Goal: Information Seeking & Learning: Learn about a topic

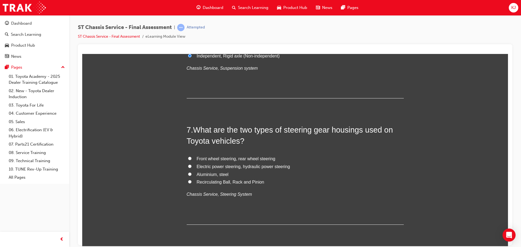
scroll to position [732, 0]
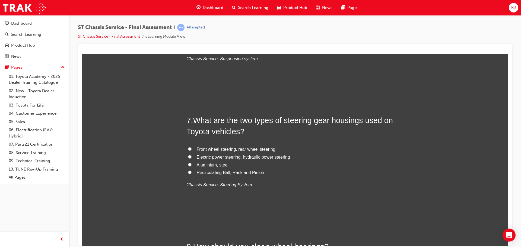
click at [188, 156] on input "Electric power steering, hydraulic power steering" at bounding box center [190, 157] width 4 height 4
radio input "true"
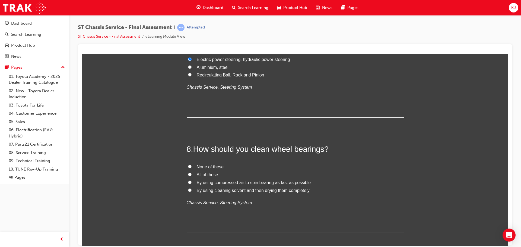
scroll to position [841, 0]
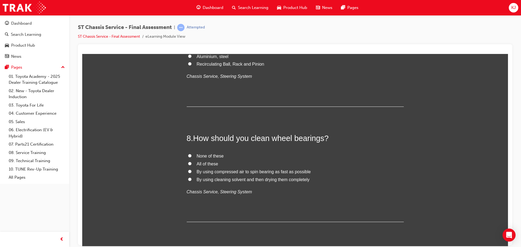
click at [188, 154] on input "None of these" at bounding box center [190, 156] width 4 height 4
radio input "true"
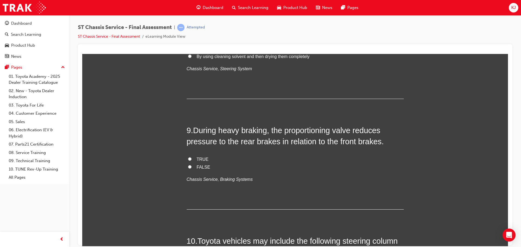
scroll to position [976, 0]
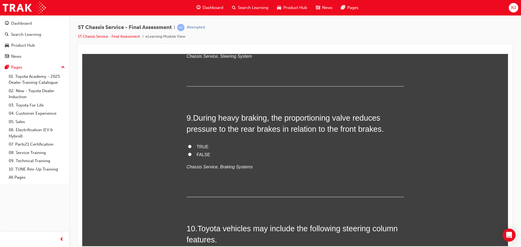
click at [197, 154] on span "FALSE" at bounding box center [204, 154] width 14 height 5
click at [191, 154] on input "FALSE" at bounding box center [190, 154] width 4 height 4
radio input "true"
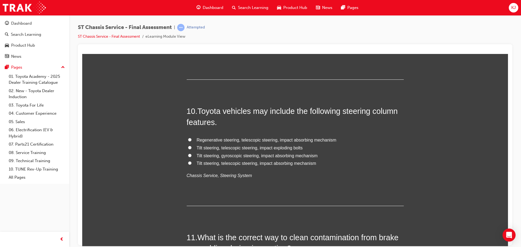
scroll to position [1112, 0]
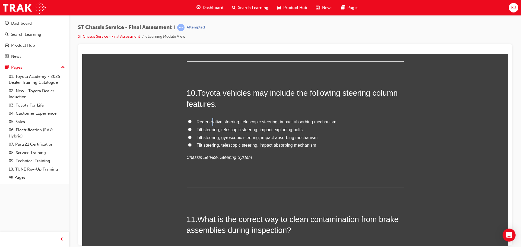
drag, startPoint x: 210, startPoint y: 121, endPoint x: 214, endPoint y: 118, distance: 5.0
click at [210, 120] on span "Regenerative steering, telescopic steering, impact absorbing mechanism" at bounding box center [267, 121] width 140 height 5
click at [188, 121] on input "Regenerative steering, telescopic steering, impact absorbing mechanism" at bounding box center [190, 122] width 4 height 4
radio input "true"
click at [217, 111] on div "10 . Toyota vehicles may include the following steering column features. Regene…" at bounding box center [295, 137] width 217 height 100
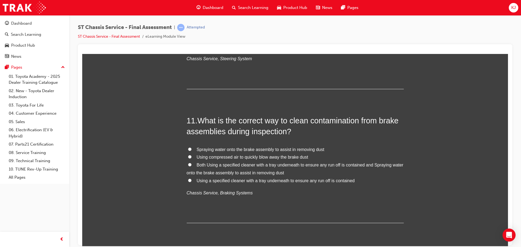
scroll to position [1220, 0]
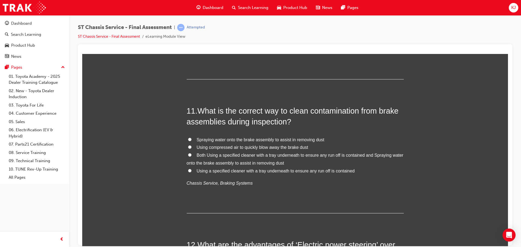
click at [188, 154] on input "Both Using a specified cleaner with a tray underneath to ensure any run off is …" at bounding box center [190, 155] width 4 height 4
radio input "true"
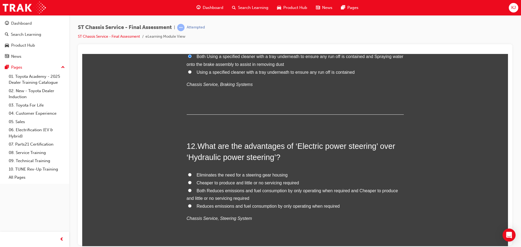
scroll to position [1329, 0]
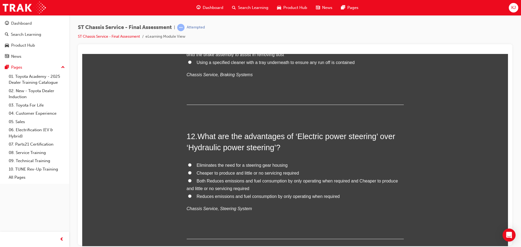
click at [188, 196] on input "Reduces emissions and fuel consumption by only operating when required" at bounding box center [190, 196] width 4 height 4
radio input "true"
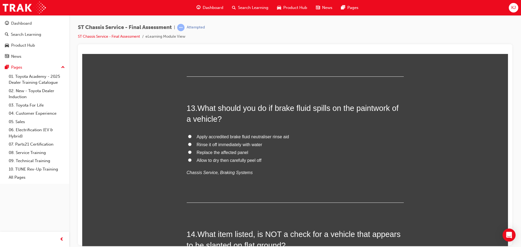
scroll to position [1492, 0]
click at [190, 135] on label "Apply accredited brake fluid neutraliser rinse aid" at bounding box center [295, 137] width 217 height 8
click at [190, 135] on input "Apply accredited brake fluid neutraliser rinse aid" at bounding box center [190, 136] width 4 height 4
radio input "true"
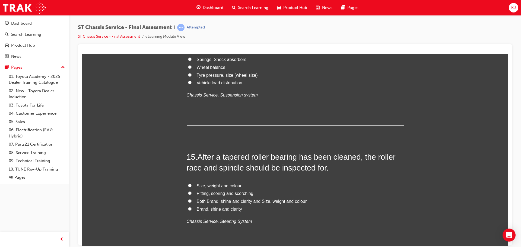
scroll to position [1606, 0]
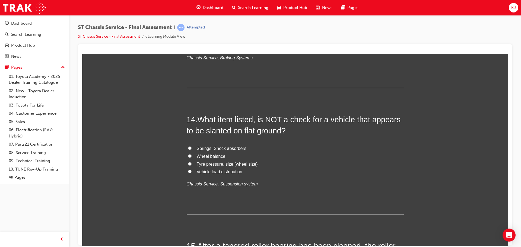
click at [188, 155] on input "Wheel balance" at bounding box center [190, 156] width 4 height 4
radio input "true"
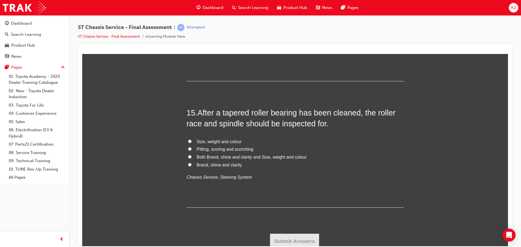
scroll to position [1742, 0]
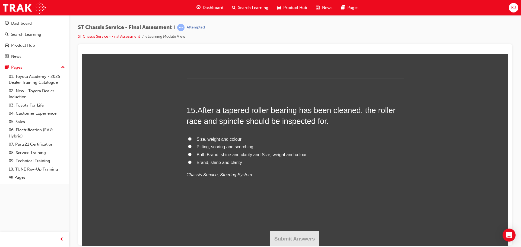
click at [219, 145] on span "Pitting, scoring and scorching" at bounding box center [225, 146] width 57 height 5
click at [191, 145] on input "Pitting, scoring and scorching" at bounding box center [190, 147] width 4 height 4
radio input "true"
click at [297, 243] on button "Submit Answers" at bounding box center [294, 238] width 49 height 15
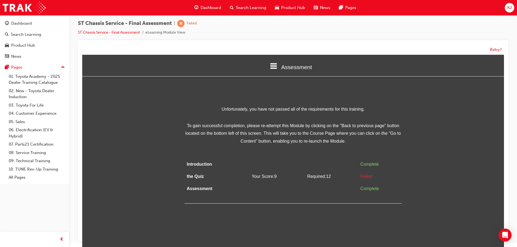
scroll to position [0, 0]
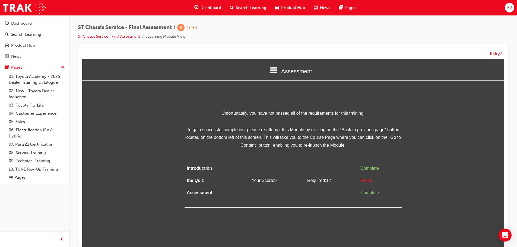
click at [200, 6] on span "Dashboard" at bounding box center [210, 8] width 21 height 6
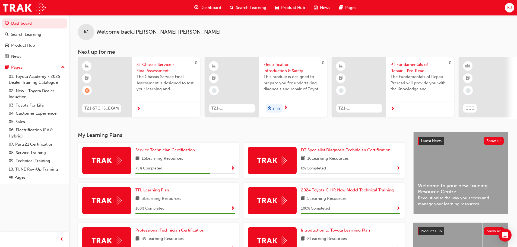
click at [284, 107] on span "next-icon" at bounding box center [285, 107] width 4 height 5
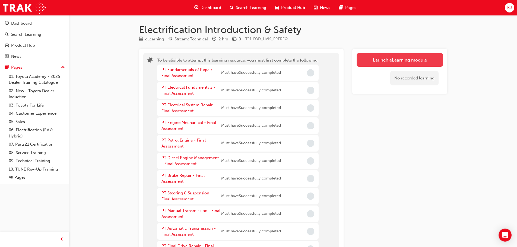
click at [365, 61] on button "Launch eLearning module" at bounding box center [399, 60] width 86 height 14
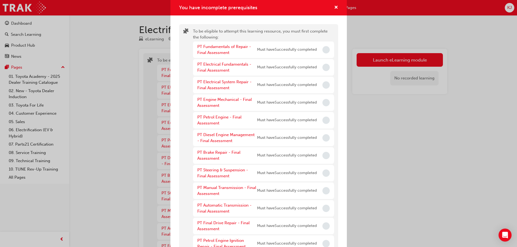
click at [318, 50] on div "PT Fundamentals of Repair - Final Assessment Must have Successfully completed" at bounding box center [263, 49] width 141 height 17
click at [249, 40] on div "To be eligible to attempt this learning resource, you must first complete the f…" at bounding box center [263, 149] width 141 height 242
click at [253, 53] on div "PT Fundamentals of Repair - Final Assessment" at bounding box center [227, 50] width 60 height 12
click at [334, 7] on span "cross-icon" at bounding box center [336, 7] width 4 height 5
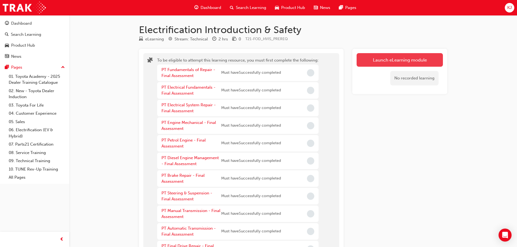
click at [404, 55] on button "Launch eLearning module" at bounding box center [399, 60] width 86 height 14
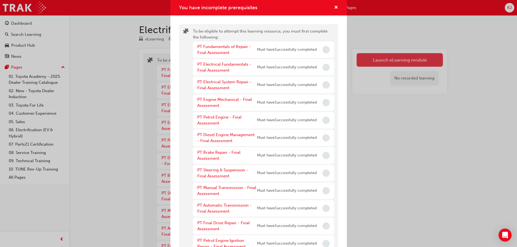
click at [404, 55] on div "You have incomplete prerequisites To be eligible to attempt this learning resou…" at bounding box center [258, 123] width 517 height 247
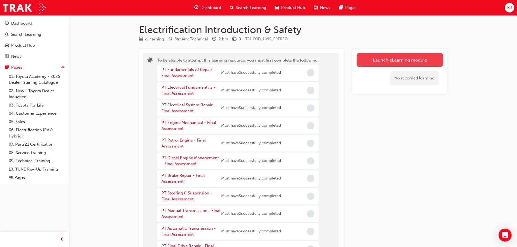
click at [404, 55] on button "Launch eLearning module" at bounding box center [399, 60] width 86 height 14
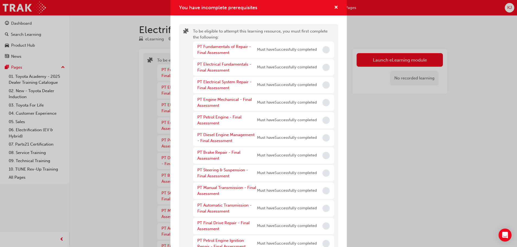
click at [329, 8] on div "You have incomplete prerequisites" at bounding box center [333, 7] width 8 height 7
drag, startPoint x: 329, startPoint y: 7, endPoint x: 313, endPoint y: 5, distance: 16.4
click at [329, 8] on div "You have incomplete prerequisites" at bounding box center [333, 7] width 8 height 7
drag, startPoint x: 330, startPoint y: 7, endPoint x: 313, endPoint y: 3, distance: 17.2
click at [329, 7] on div "You have incomplete prerequisites" at bounding box center [333, 7] width 8 height 7
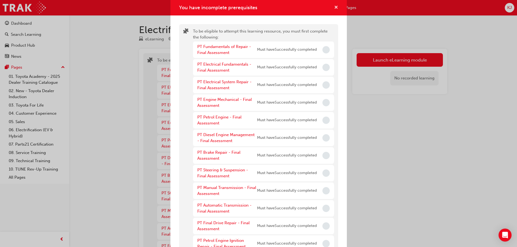
click at [334, 7] on span "cross-icon" at bounding box center [336, 7] width 4 height 5
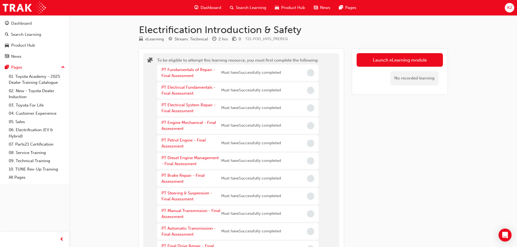
click at [201, 8] on span "Dashboard" at bounding box center [210, 8] width 21 height 6
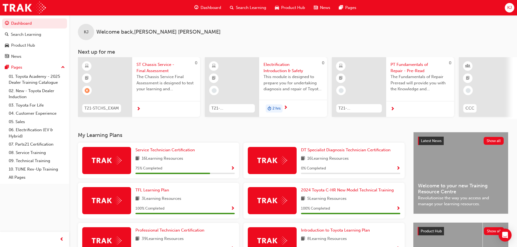
click at [272, 109] on span "2 hrs" at bounding box center [276, 108] width 8 height 6
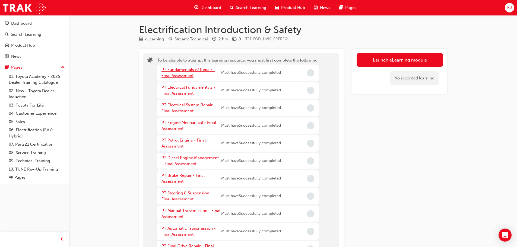
click at [190, 71] on link "PT Fundamentals of Repair - Final Assessment" at bounding box center [188, 72] width 54 height 11
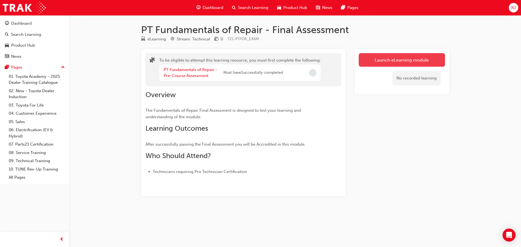
click at [365, 58] on button "Launch eLearning module" at bounding box center [402, 60] width 86 height 14
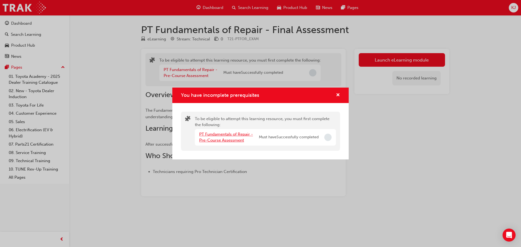
click at [228, 141] on link "PT Fundamentals of Repair - Pre-Course Assessment" at bounding box center [226, 137] width 54 height 11
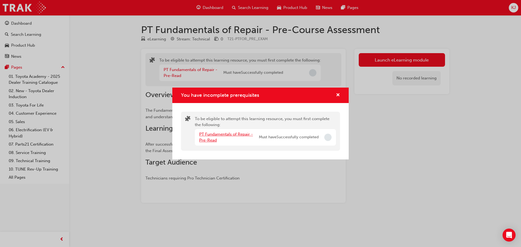
click at [229, 136] on link "PT Fundamentals of Repair - Pre-Read" at bounding box center [226, 137] width 54 height 11
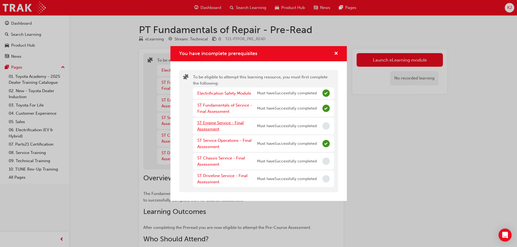
click at [205, 127] on div "ST Engine Service - Final Assessment" at bounding box center [227, 126] width 60 height 12
click at [206, 124] on link "ST Engine Service - Final Assessment" at bounding box center [220, 125] width 46 height 11
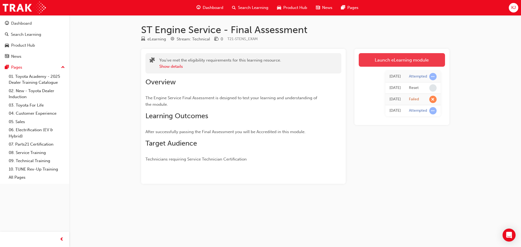
click at [388, 60] on link "Launch eLearning module" at bounding box center [402, 60] width 86 height 14
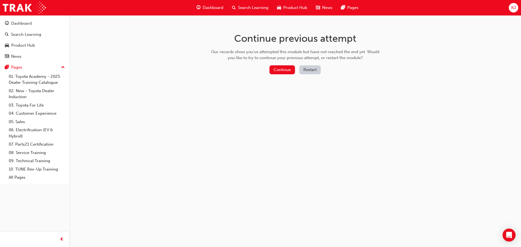
click at [307, 71] on button "Restart" at bounding box center [309, 69] width 21 height 9
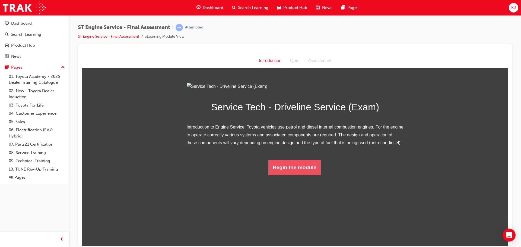
click at [286, 175] on button "Begin the module" at bounding box center [294, 167] width 52 height 15
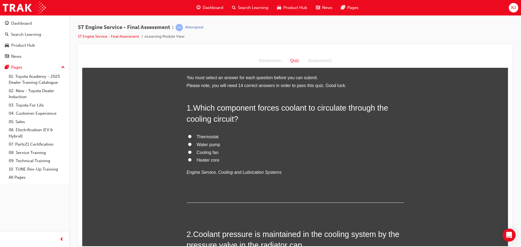
click at [188, 144] on input "Water pump" at bounding box center [190, 144] width 4 height 4
radio input "true"
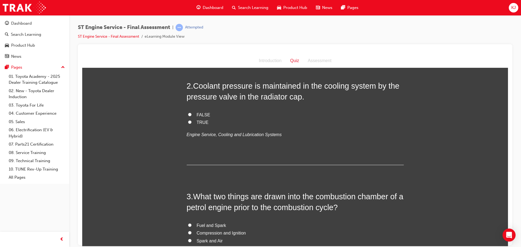
scroll to position [136, 0]
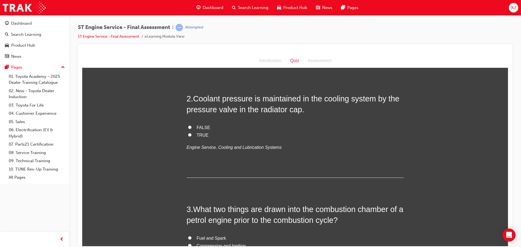
click at [199, 135] on span "TRUE" at bounding box center [203, 135] width 12 height 5
click at [191, 135] on input "TRUE" at bounding box center [190, 135] width 4 height 4
radio input "true"
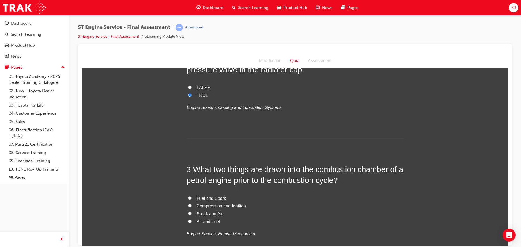
scroll to position [190, 0]
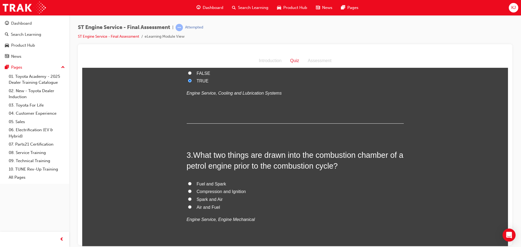
click at [200, 207] on span "Air and Fuel" at bounding box center [208, 207] width 23 height 5
click at [191, 207] on input "Air and Fuel" at bounding box center [190, 207] width 4 height 4
radio input "true"
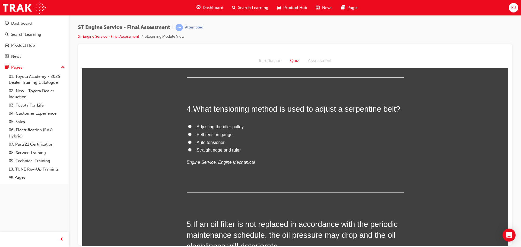
scroll to position [353, 0]
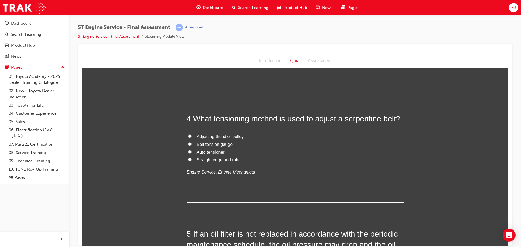
click at [188, 145] on input "Belt tension gauge" at bounding box center [190, 144] width 4 height 4
radio input "true"
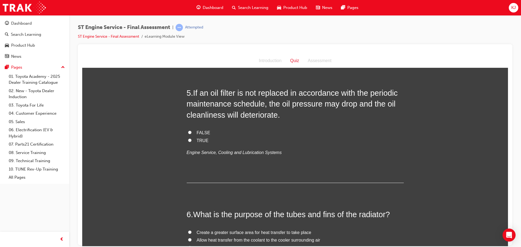
scroll to position [461, 0]
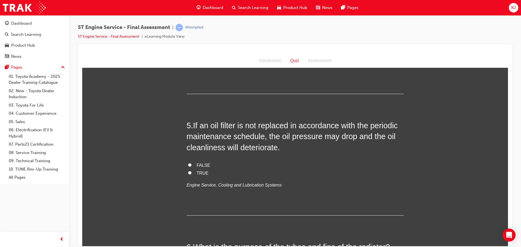
click at [188, 172] on input "TRUE" at bounding box center [190, 173] width 4 height 4
radio input "true"
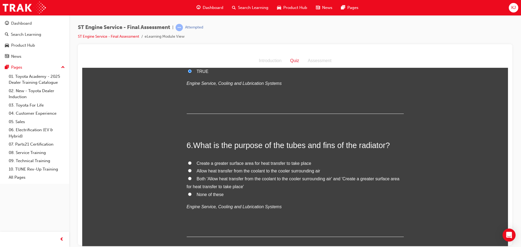
scroll to position [597, 0]
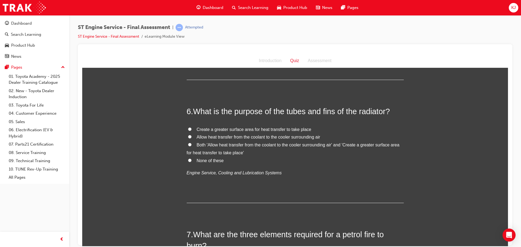
click at [188, 143] on input "Both 'Allow heat transfer from the coolant to the cooler surrounding air' and '…" at bounding box center [190, 145] width 4 height 4
radio input "true"
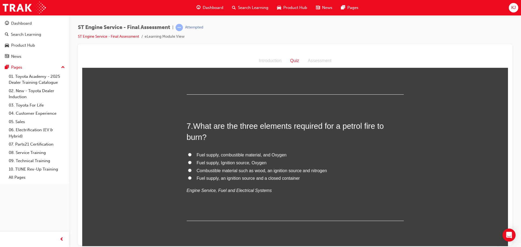
scroll to position [732, 0]
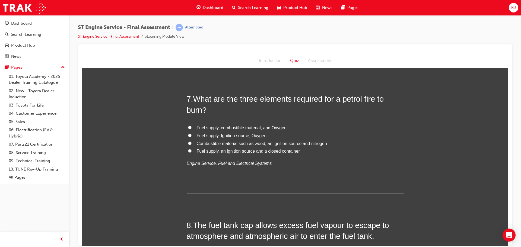
click at [188, 135] on input "Fuel supply, Ignition source, Oxygen" at bounding box center [190, 135] width 4 height 4
radio input "true"
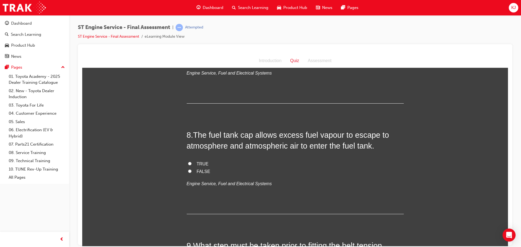
scroll to position [841, 0]
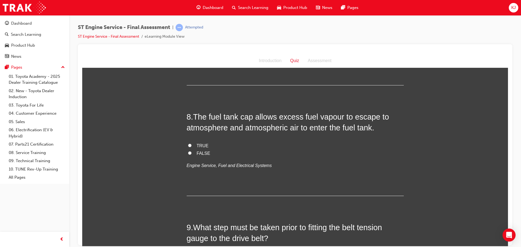
click at [197, 147] on span "TRUE" at bounding box center [203, 145] width 12 height 5
click at [191, 147] on input "TRUE" at bounding box center [190, 145] width 4 height 4
radio input "true"
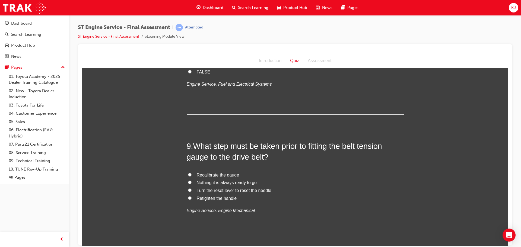
scroll to position [949, 0]
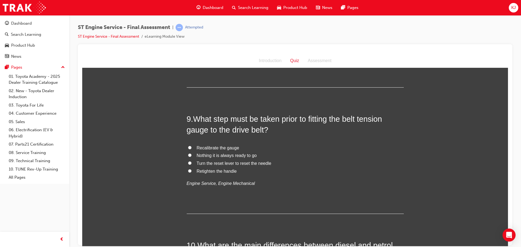
click at [188, 146] on input "Recalibrate the gauge" at bounding box center [190, 148] width 4 height 4
radio input "true"
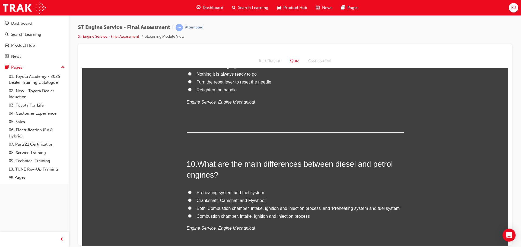
scroll to position [1058, 0]
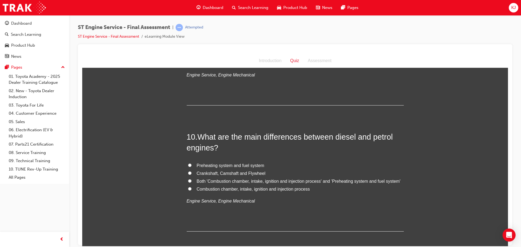
click at [189, 180] on input "Both 'Combustion chamber, intake, ignition and injection process' and 'Preheati…" at bounding box center [190, 181] width 4 height 4
radio input "true"
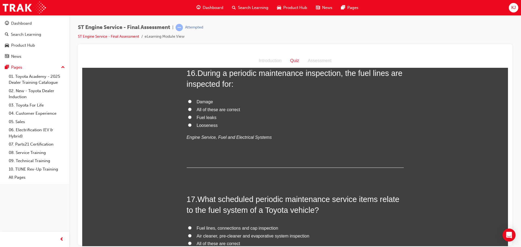
scroll to position [2071, 0]
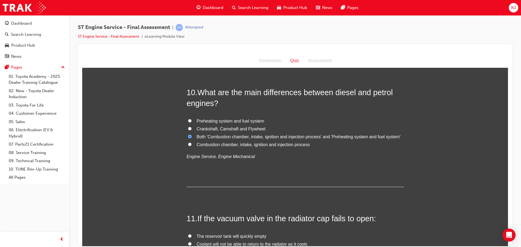
drag, startPoint x: 252, startPoint y: 92, endPoint x: 253, endPoint y: 73, distance: 19.0
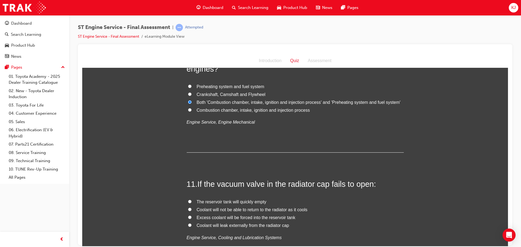
scroll to position [1182, 0]
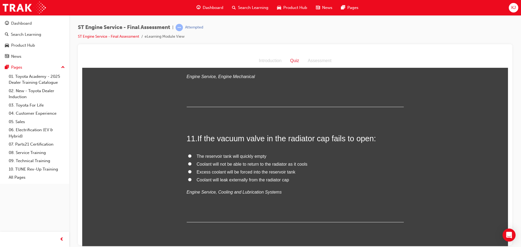
click at [217, 171] on span "Excess coolant will be forced into the reservoir tank" at bounding box center [246, 171] width 99 height 5
click at [191, 171] on input "Excess coolant will be forced into the reservoir tank" at bounding box center [190, 172] width 4 height 4
radio input "true"
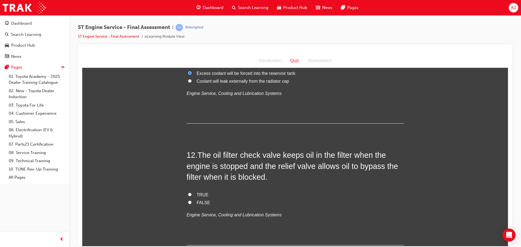
scroll to position [1291, 0]
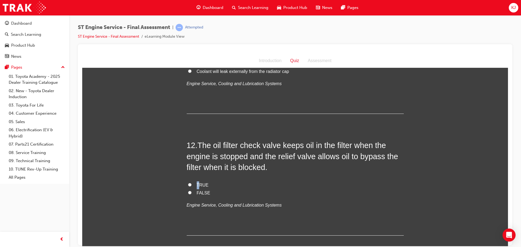
click at [194, 190] on div "TRUE FALSE Engine Service, Cooling and Lubrication Systems" at bounding box center [295, 195] width 217 height 28
click at [188, 186] on input "TRUE" at bounding box center [190, 185] width 4 height 4
radio input "true"
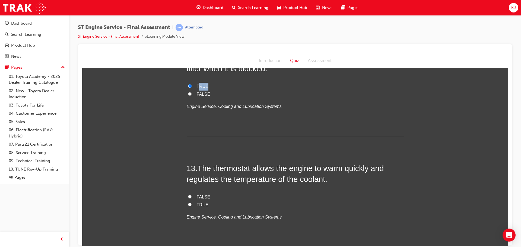
scroll to position [1399, 0]
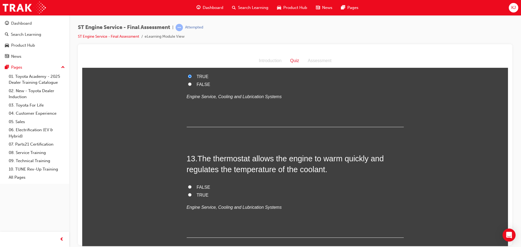
click at [191, 194] on label "TRUE" at bounding box center [295, 195] width 217 height 8
click at [191, 194] on input "TRUE" at bounding box center [190, 195] width 4 height 4
radio input "true"
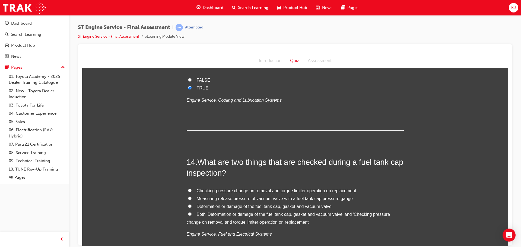
scroll to position [1508, 0]
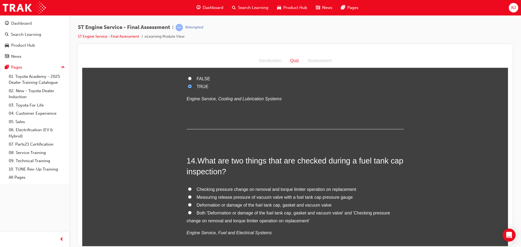
click at [188, 188] on input "Checking pressure change on removal and torque limiter operation on replacement" at bounding box center [190, 189] width 4 height 4
radio input "true"
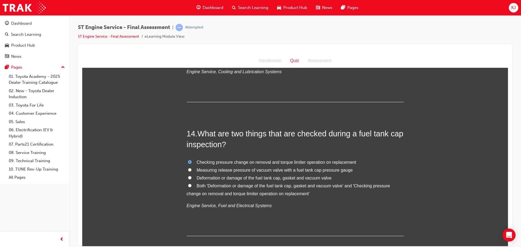
click at [189, 188] on label "Both 'Deformation or damage of the fuel tank cap, gasket and vacuum valve' and …" at bounding box center [295, 190] width 217 height 16
click at [189, 187] on input "Both 'Deformation or damage of the fuel tank cap, gasket and vacuum valve' and …" at bounding box center [190, 186] width 4 height 4
radio input "true"
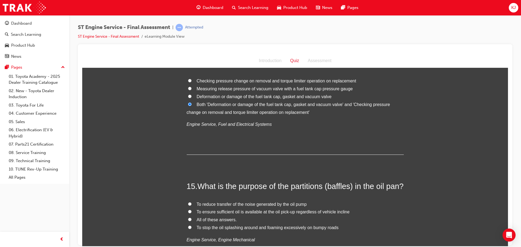
scroll to position [1643, 0]
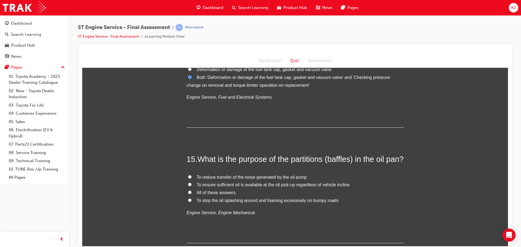
click at [191, 197] on label "All of these answers." at bounding box center [295, 193] width 217 height 8
click at [191, 194] on input "All of these answers." at bounding box center [190, 192] width 4 height 4
radio input "true"
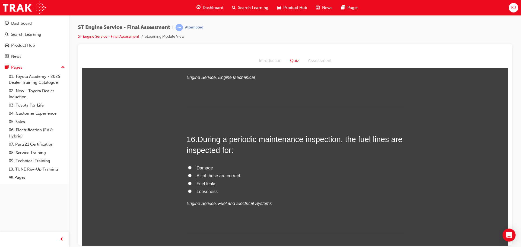
scroll to position [1779, 0]
click at [188, 180] on label "All of these are correct" at bounding box center [295, 176] width 217 height 8
click at [188, 177] on input "All of these are correct" at bounding box center [190, 175] width 4 height 4
radio input "true"
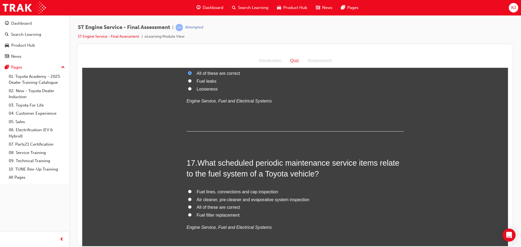
scroll to position [1887, 0]
